Goal: Task Accomplishment & Management: Manage account settings

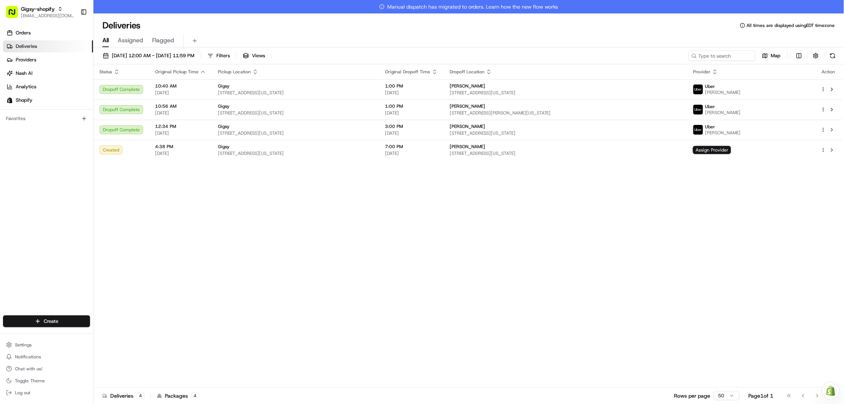
click at [832, 129] on button at bounding box center [832, 129] width 9 height 9
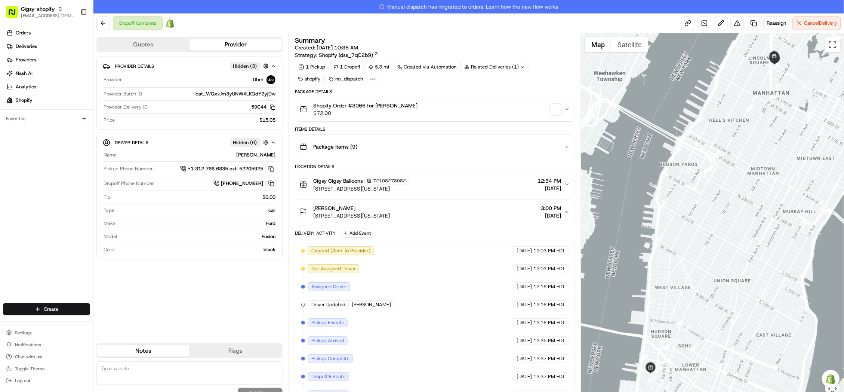
click at [554, 109] on span "button" at bounding box center [556, 109] width 10 height 10
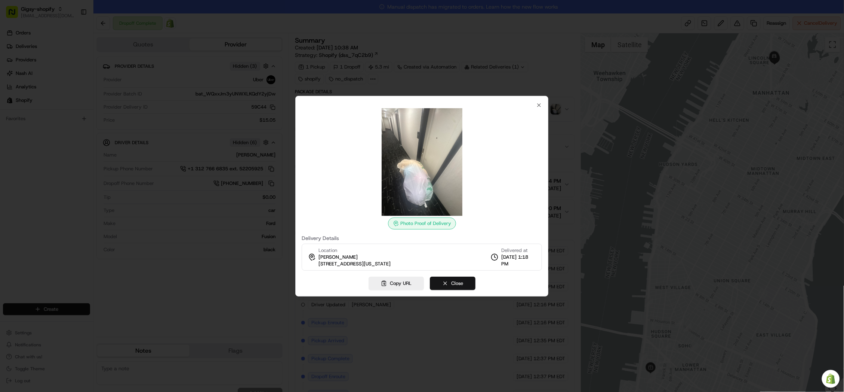
click at [447, 284] on button "Close" at bounding box center [453, 282] width 46 height 13
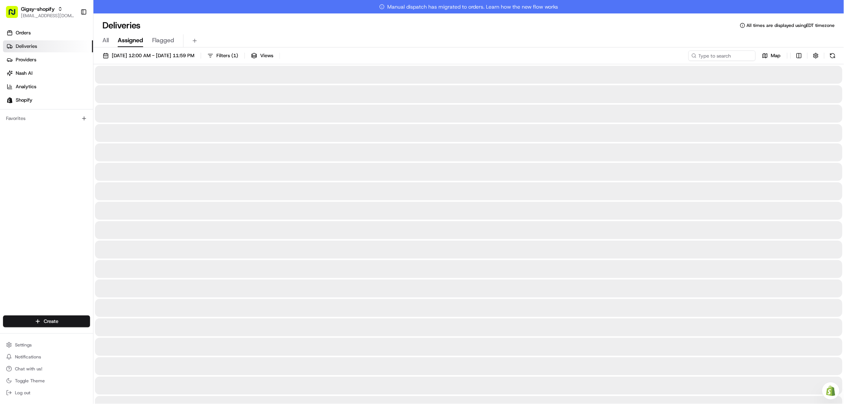
click at [122, 39] on span "Assigned" at bounding box center [130, 40] width 25 height 9
click at [106, 43] on span "All" at bounding box center [105, 40] width 6 height 9
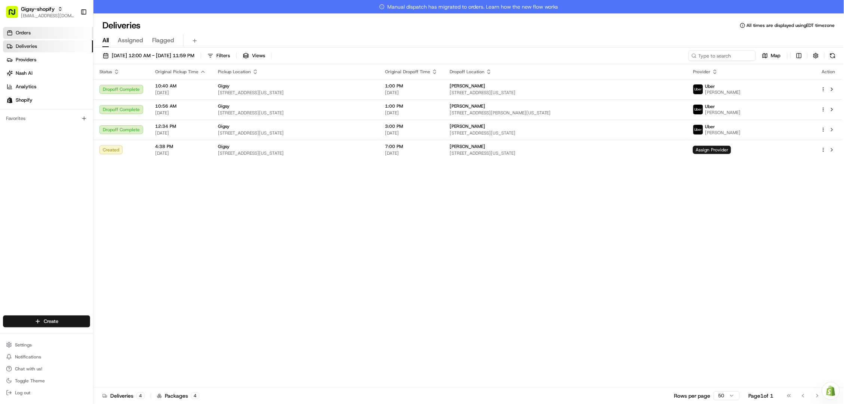
click at [54, 34] on link "Orders" at bounding box center [48, 33] width 90 height 12
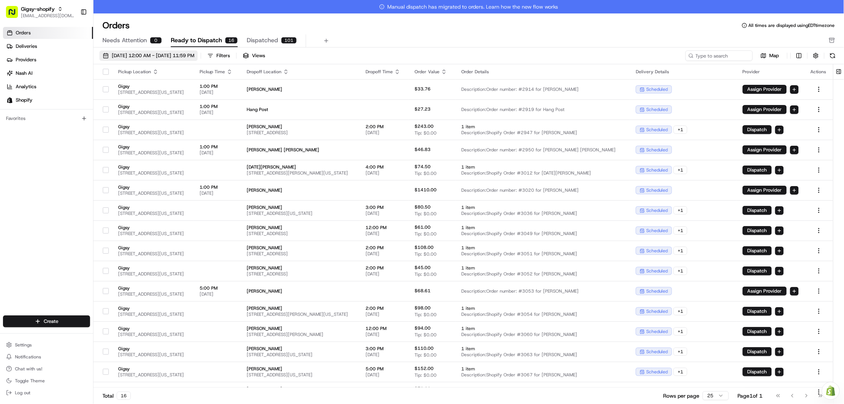
click at [158, 55] on span "08/01/2025 12:00 AM - 08/31/2025 11:59 PM" at bounding box center [153, 55] width 83 height 7
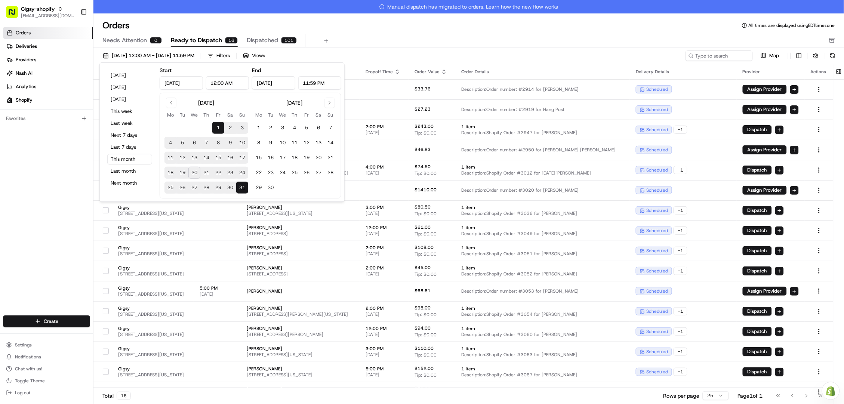
click at [191, 168] on button "20" at bounding box center [194, 173] width 12 height 12
type input "Aug 20, 2025"
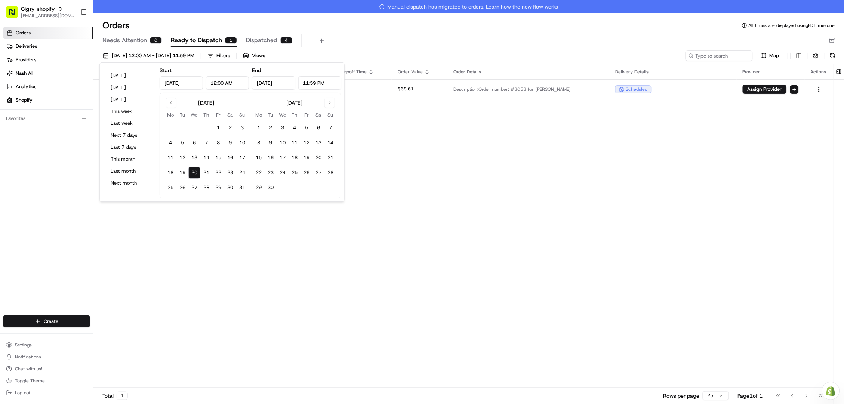
click at [192, 170] on button "20" at bounding box center [194, 173] width 12 height 12
click at [200, 281] on div "Pickup Location Pickup Time Dropoff Location Dropoff Time Order Value Order Det…" at bounding box center [463, 232] width 740 height 337
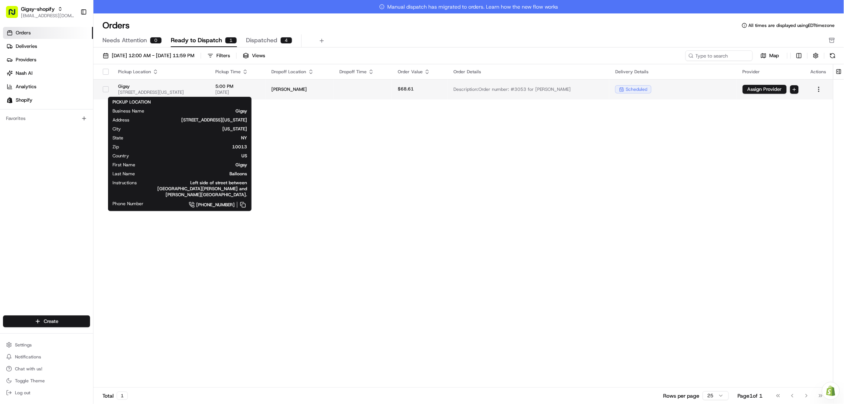
click at [181, 91] on span "[STREET_ADDRESS][US_STATE]" at bounding box center [160, 92] width 85 height 6
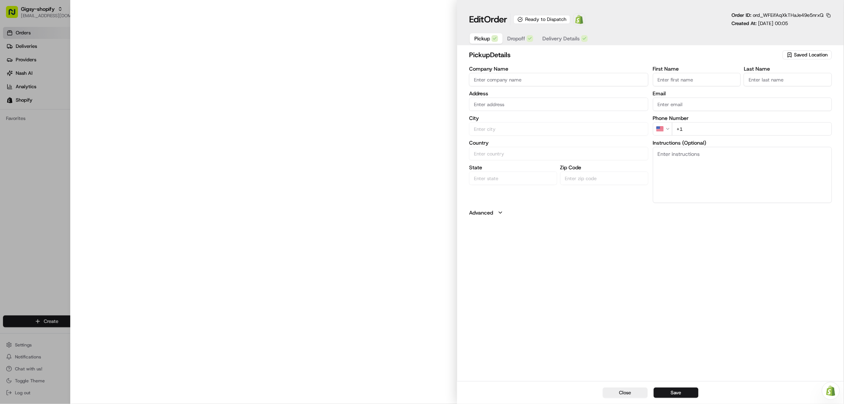
type input "Gigsy"
type input "[STREET_ADDRESS][US_STATE]"
type input "New York"
type input "US"
type input "NY"
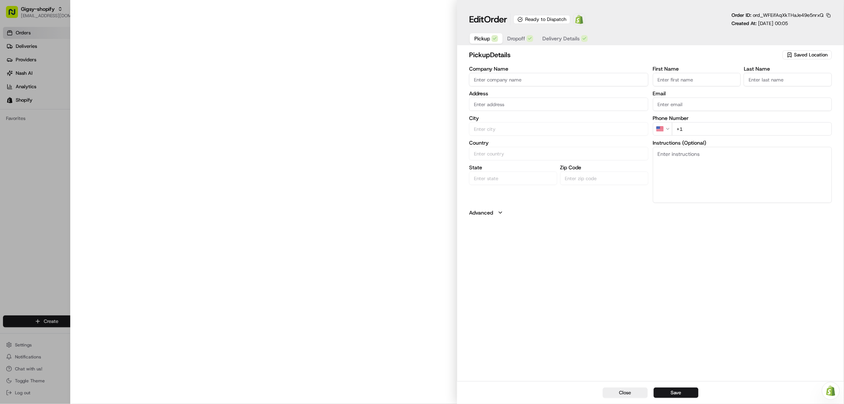
type input "10013"
type input "Gigsy"
type input "Balloons"
type input "[EMAIL_ADDRESS][DOMAIN_NAME]"
type input "+1 586 995 8717"
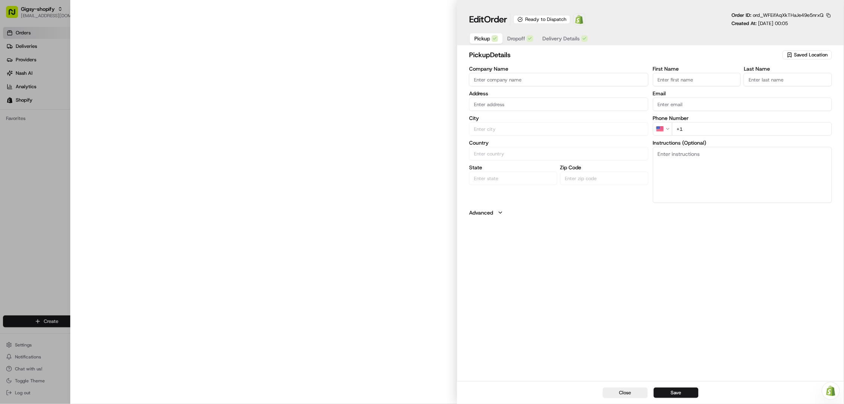
type textarea "Left side of street between North Moore and Franklin Street."
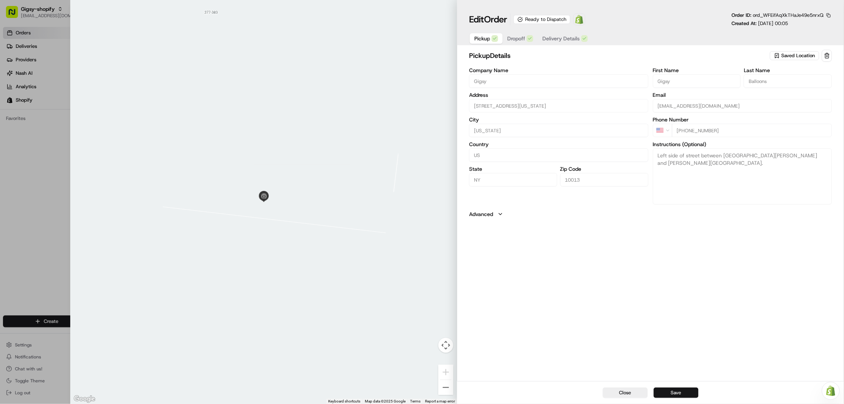
click at [673, 396] on button "Save" at bounding box center [676, 393] width 45 height 10
click at [640, 395] on button "Close" at bounding box center [625, 393] width 45 height 10
type input "+1"
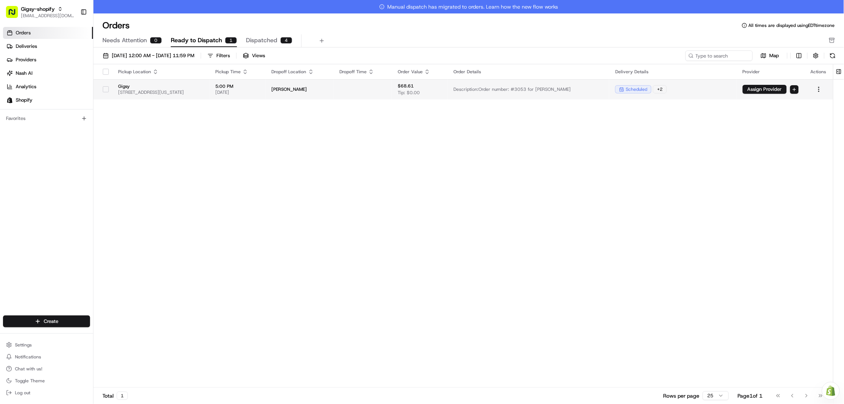
click at [103, 88] on button "button" at bounding box center [106, 89] width 6 height 6
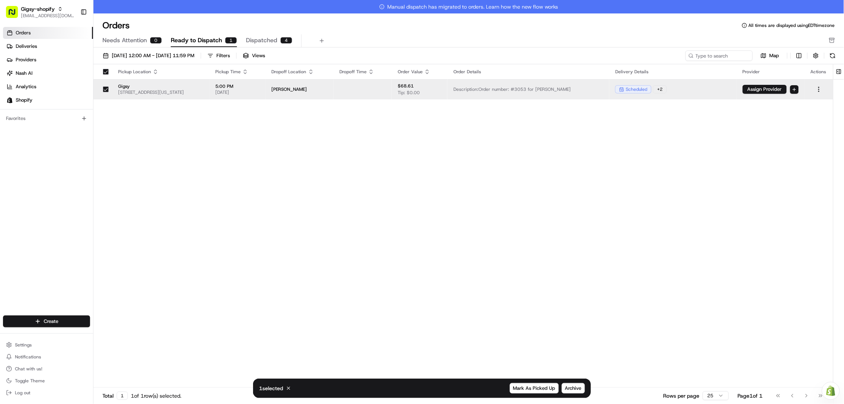
click at [516, 281] on div "Pickup Location Pickup Time Dropoff Location Dropoff Time Order Value Order Det…" at bounding box center [463, 232] width 740 height 337
click at [104, 92] on button "button" at bounding box center [106, 89] width 6 height 6
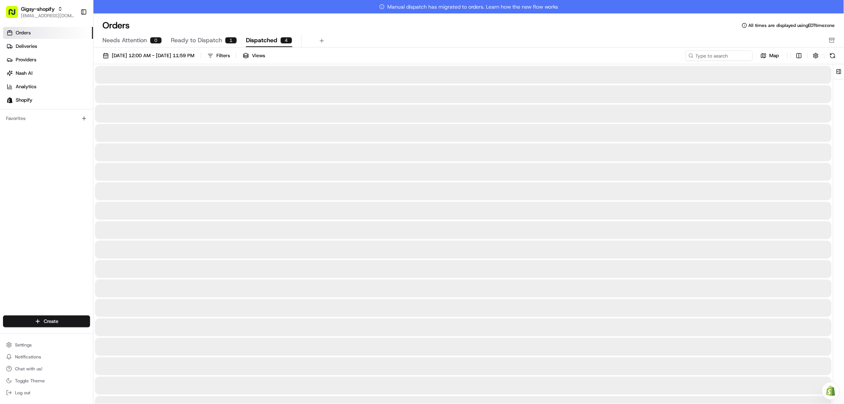
click at [271, 38] on span "Dispatched" at bounding box center [261, 40] width 31 height 9
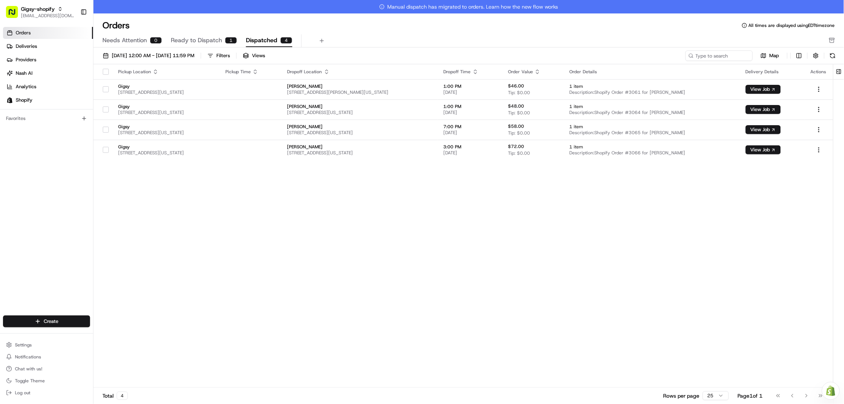
click at [186, 39] on span "Ready to Dispatch" at bounding box center [196, 40] width 51 height 9
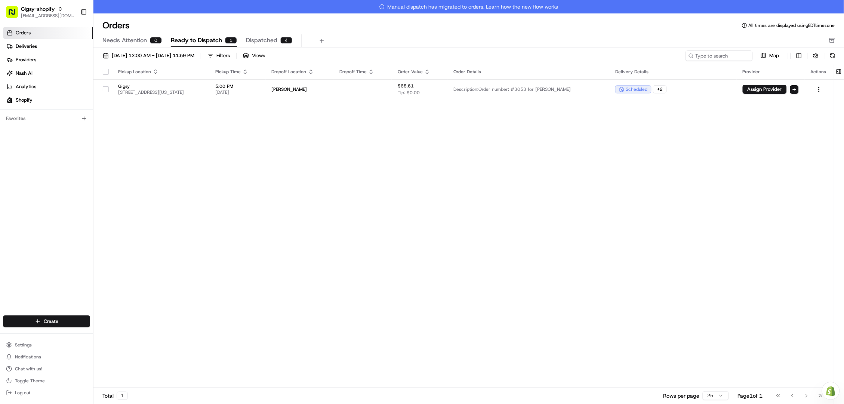
click at [281, 39] on div "4" at bounding box center [286, 40] width 12 height 7
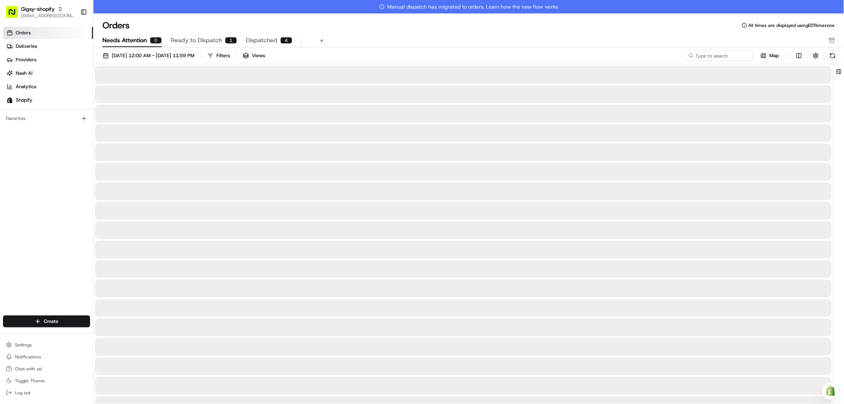
click at [131, 35] on button "Needs Attention 0" at bounding box center [131, 40] width 59 height 13
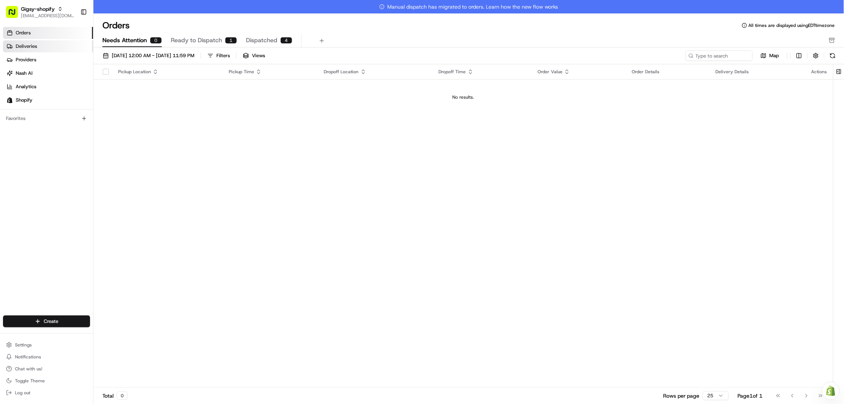
click at [44, 46] on link "Deliveries" at bounding box center [48, 46] width 90 height 12
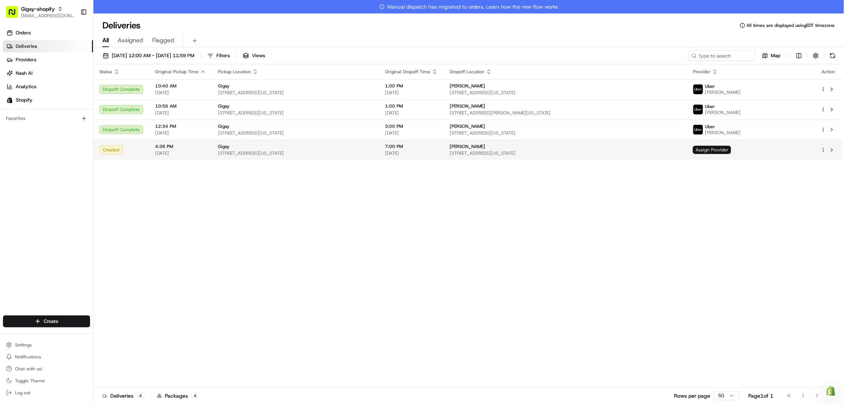
click at [731, 151] on span "Assign Provider" at bounding box center [712, 150] width 38 height 8
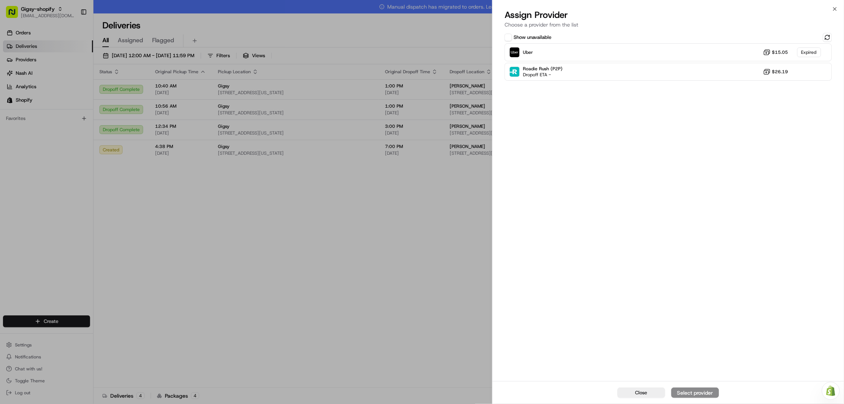
click at [834, 31] on div "Assign Provider Choose a provider from the list" at bounding box center [669, 20] width 352 height 22
click at [828, 38] on button at bounding box center [827, 37] width 9 height 9
click at [691, 58] on div "Uber Dropoff ETA 1 hour $15.05" at bounding box center [669, 52] width 328 height 18
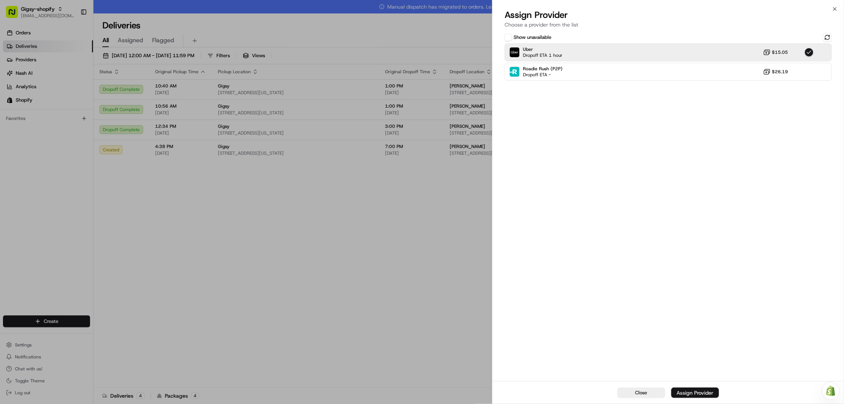
click at [690, 393] on div "Assign Provider" at bounding box center [695, 392] width 37 height 7
click at [643, 392] on span "Close" at bounding box center [642, 393] width 12 height 7
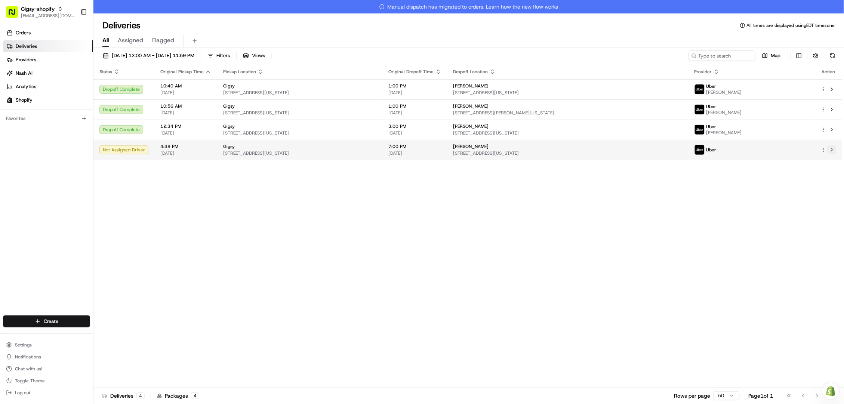
click at [833, 148] on button at bounding box center [832, 149] width 9 height 9
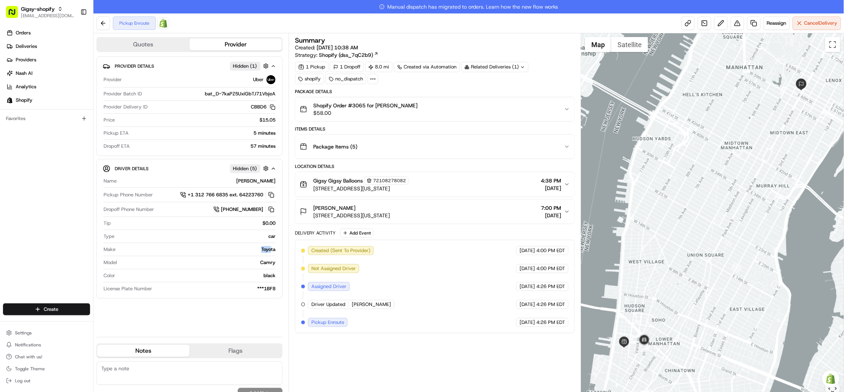
drag, startPoint x: 259, startPoint y: 245, endPoint x: 273, endPoint y: 246, distance: 13.9
click at [272, 246] on div "Toyota" at bounding box center [197, 249] width 157 height 7
drag, startPoint x: 277, startPoint y: 250, endPoint x: 257, endPoint y: 249, distance: 20.6
click at [257, 249] on div "Driver Details Hidden ( 5 ) Name ELHADJ D. Pickup Phone Number +1 312 766 6835 …" at bounding box center [189, 228] width 186 height 139
copy div "Toyota"
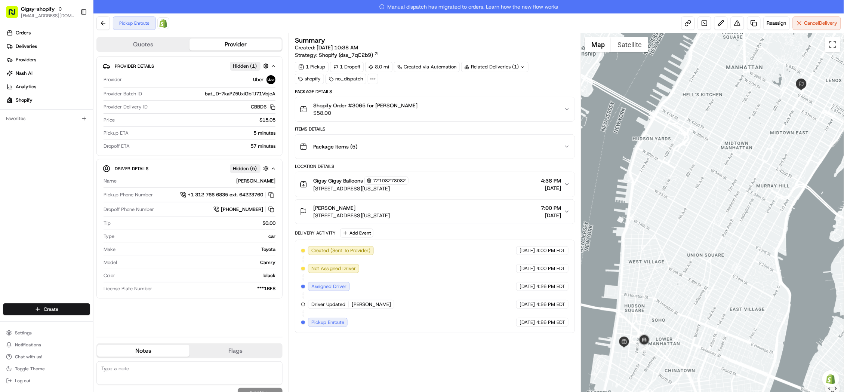
click at [167, 314] on div "Provider Details Hidden ( 1 ) Provider Uber Provider Batch ID bat_D-7kaPZ5UxiGb…" at bounding box center [189, 193] width 186 height 274
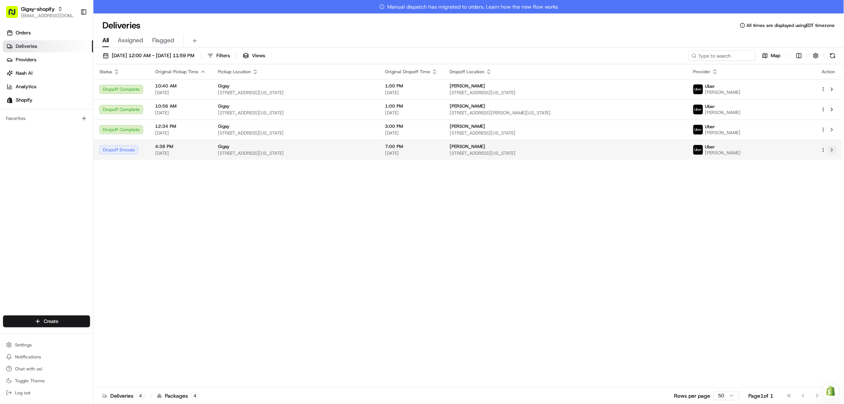
click at [833, 149] on button at bounding box center [832, 149] width 9 height 9
click at [833, 148] on button at bounding box center [832, 149] width 9 height 9
click at [835, 147] on button at bounding box center [832, 149] width 9 height 9
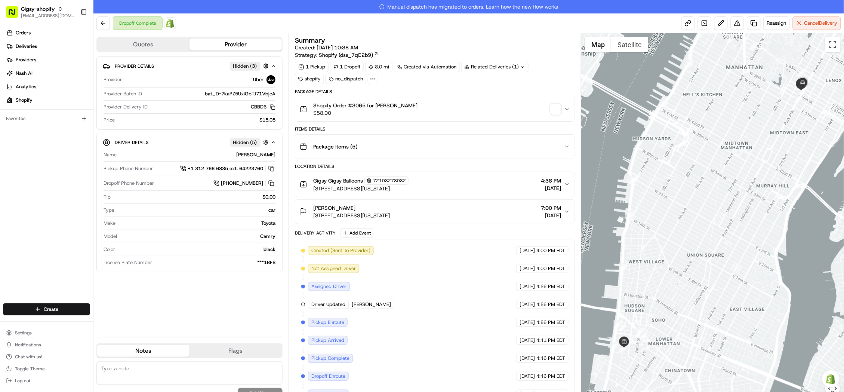
click at [556, 111] on span "button" at bounding box center [556, 109] width 10 height 10
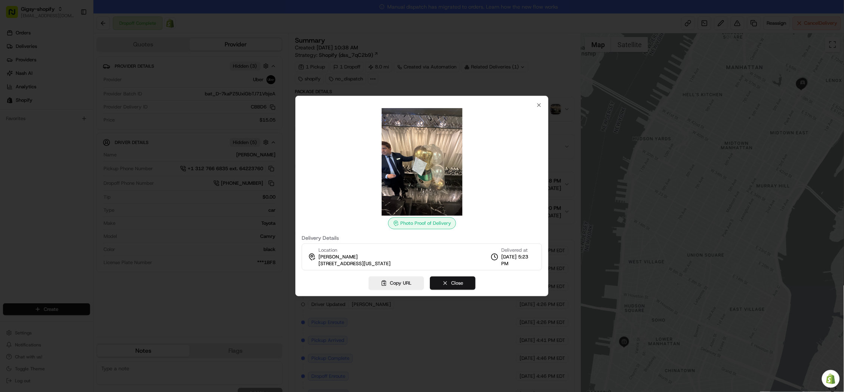
click at [452, 282] on button "Close" at bounding box center [453, 282] width 46 height 13
